Goal: Task Accomplishment & Management: Use online tool/utility

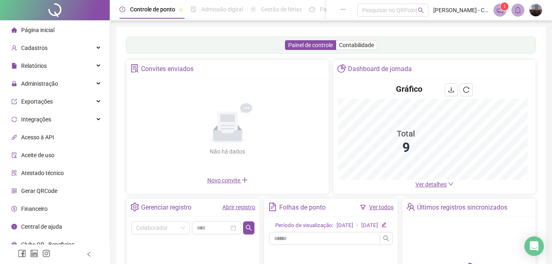
click at [50, 82] on span "Administração" at bounding box center [39, 83] width 37 height 6
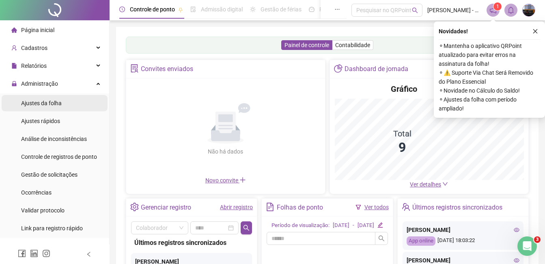
click at [44, 102] on span "Ajustes da folha" at bounding box center [41, 103] width 41 height 6
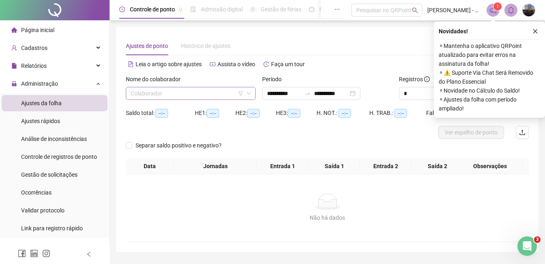
drag, startPoint x: 187, startPoint y: 104, endPoint x: 187, endPoint y: 98, distance: 6.5
click at [187, 102] on div "Nome do colaborador Colaborador" at bounding box center [191, 91] width 136 height 32
click at [188, 95] on input "search" at bounding box center [187, 93] width 113 height 12
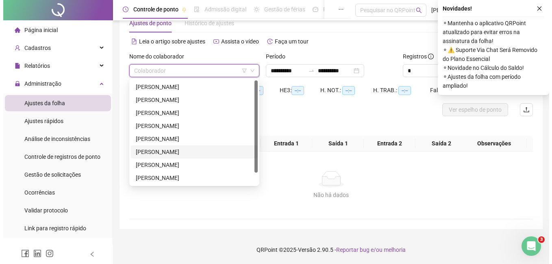
scroll to position [13, 0]
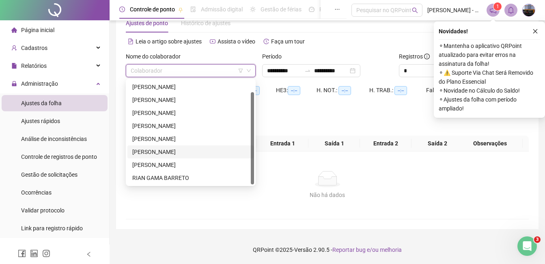
click at [166, 148] on div "[PERSON_NAME]" at bounding box center [190, 151] width 117 height 9
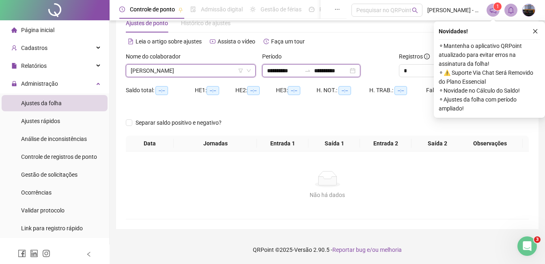
click at [268, 73] on input "**********" at bounding box center [284, 70] width 34 height 9
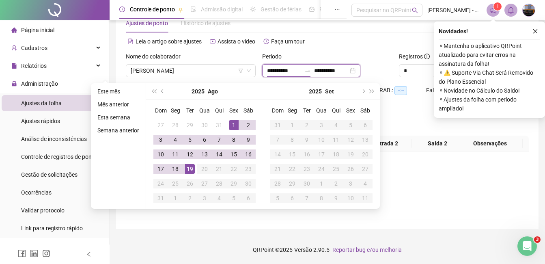
type input "**********"
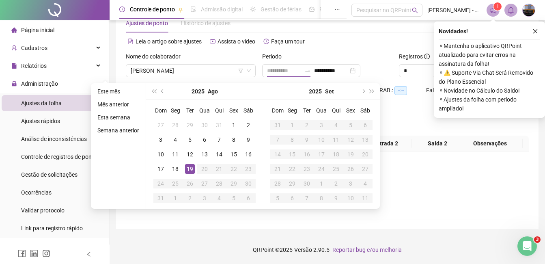
click at [189, 169] on div "19" at bounding box center [190, 169] width 10 height 10
type input "**********"
click at [188, 170] on div "19" at bounding box center [190, 169] width 10 height 10
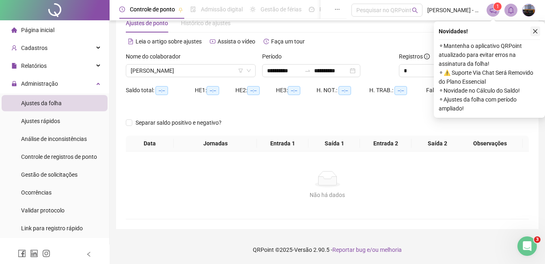
click at [533, 29] on icon "close" at bounding box center [536, 31] width 6 height 6
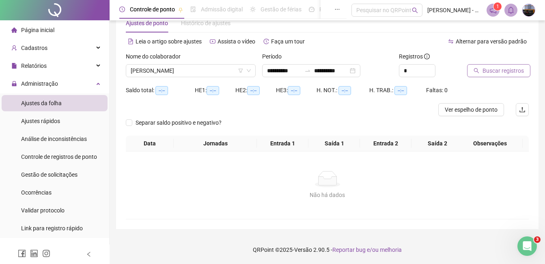
click at [482, 69] on button "Buscar registros" at bounding box center [498, 70] width 63 height 13
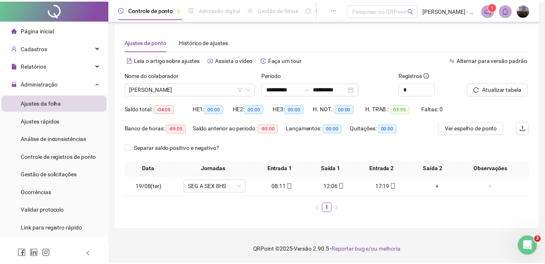
scroll to position [4, 0]
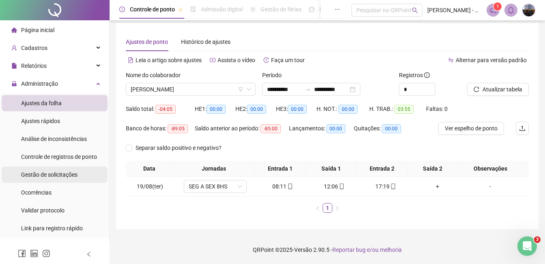
click at [65, 170] on div "Gestão de solicitações" at bounding box center [49, 175] width 56 height 16
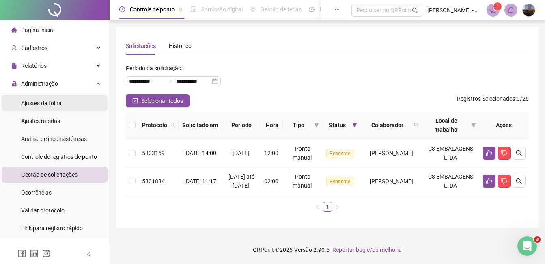
click at [67, 105] on li "Ajustes da folha" at bounding box center [55, 103] width 106 height 16
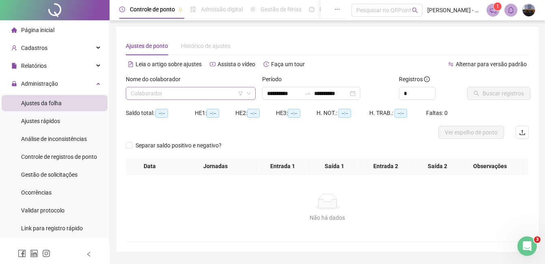
click at [171, 90] on input "search" at bounding box center [187, 93] width 113 height 12
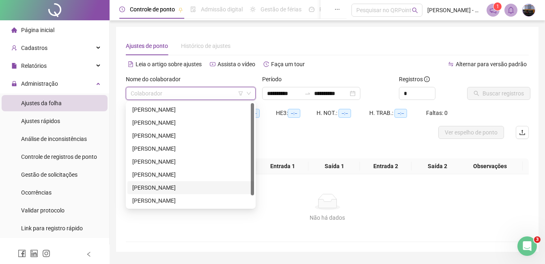
click at [164, 186] on div "[PERSON_NAME]" at bounding box center [190, 187] width 117 height 9
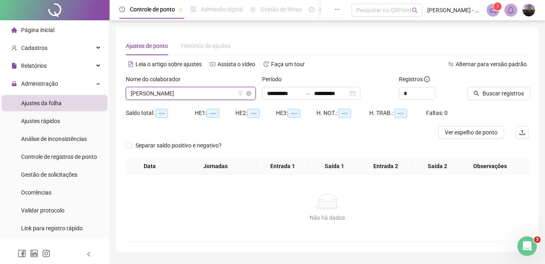
click at [162, 96] on span "[PERSON_NAME]" at bounding box center [191, 93] width 120 height 12
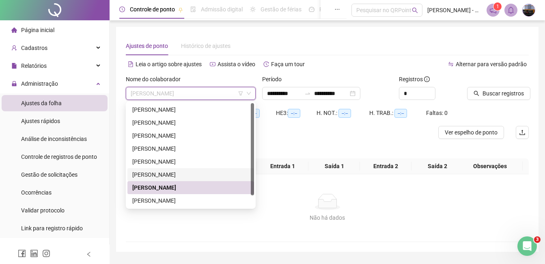
click at [161, 173] on div "[PERSON_NAME]" at bounding box center [190, 174] width 117 height 9
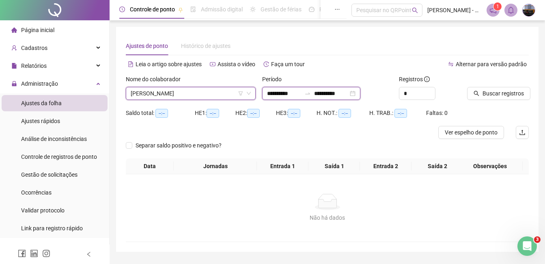
click at [272, 93] on input "**********" at bounding box center [284, 93] width 34 height 9
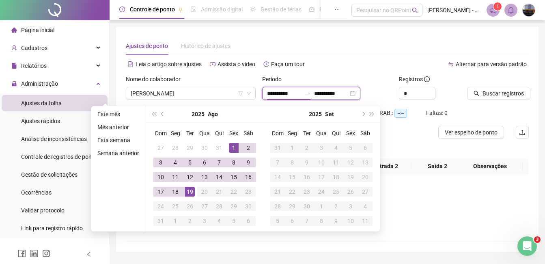
type input "**********"
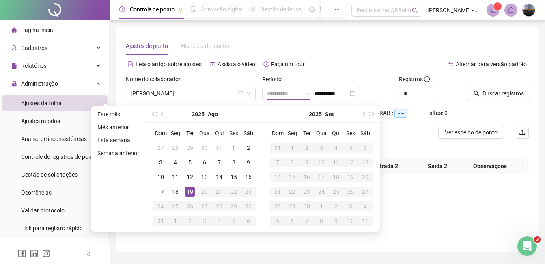
click at [195, 192] on td "19" at bounding box center [190, 191] width 15 height 15
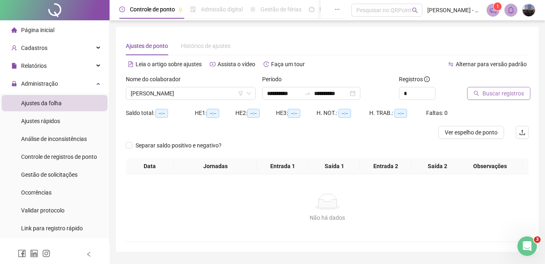
click at [506, 91] on span "Buscar registros" at bounding box center [503, 93] width 41 height 9
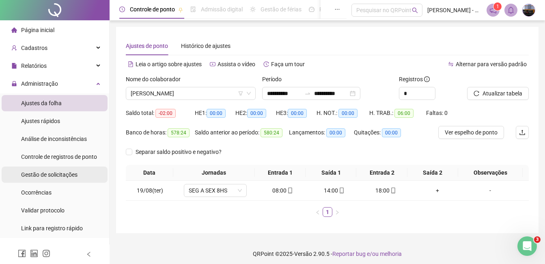
click at [50, 176] on span "Gestão de solicitações" at bounding box center [49, 174] width 56 height 6
